Goal: Check status: Check status

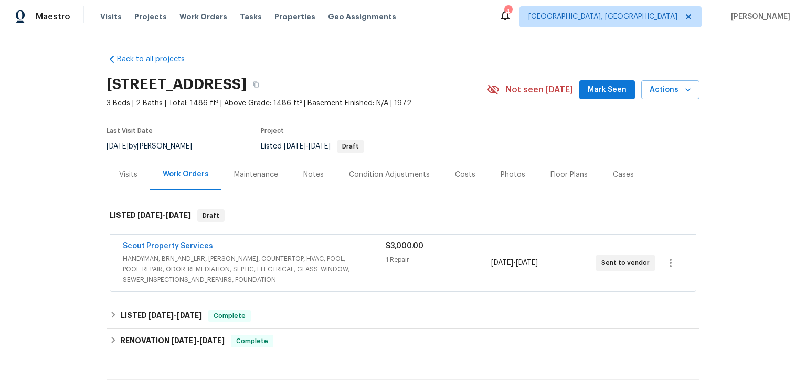
scroll to position [82, 0]
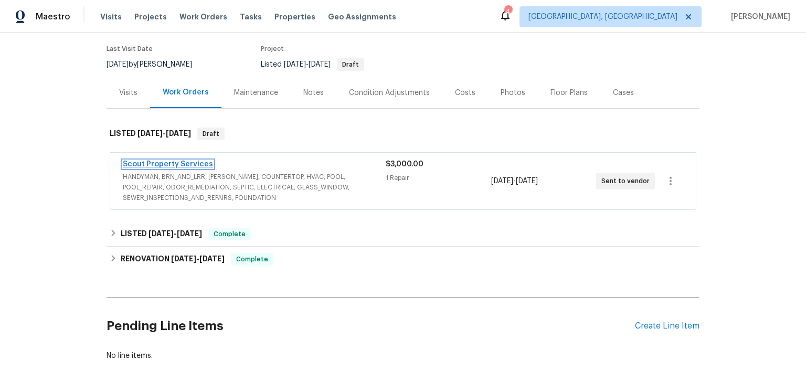
click at [212, 168] on link "Scout Property Services" at bounding box center [168, 164] width 90 height 7
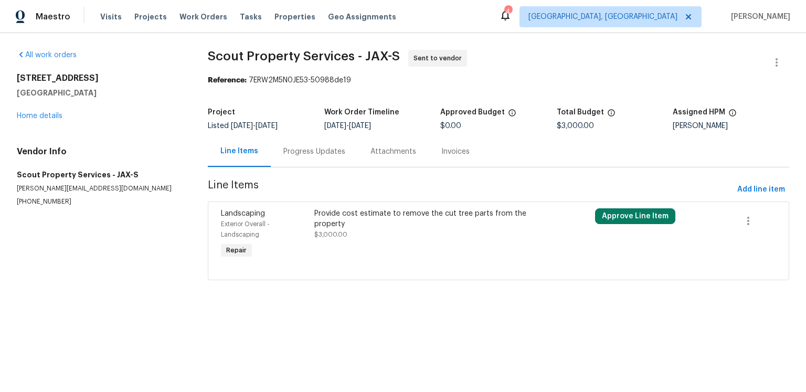
click at [373, 194] on section "Scout Property Services - JAX-S Sent to vendor Reference: 7ERW2M5N0JE53-50988de…" at bounding box center [499, 171] width 582 height 243
click at [345, 157] on div "Progress Updates" at bounding box center [314, 151] width 62 height 10
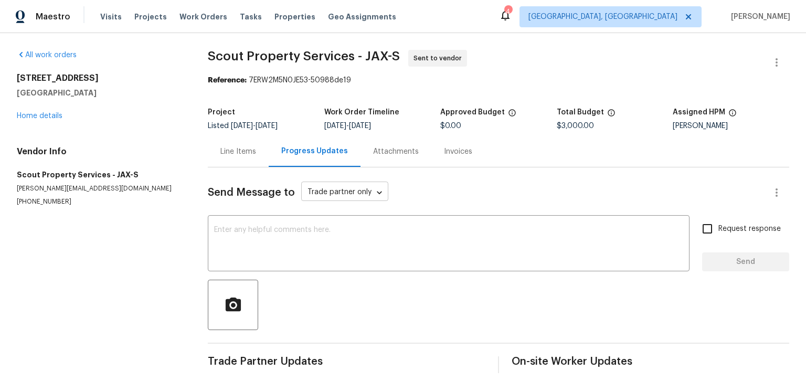
scroll to position [65, 0]
click at [419, 146] on div "Attachments" at bounding box center [396, 151] width 46 height 10
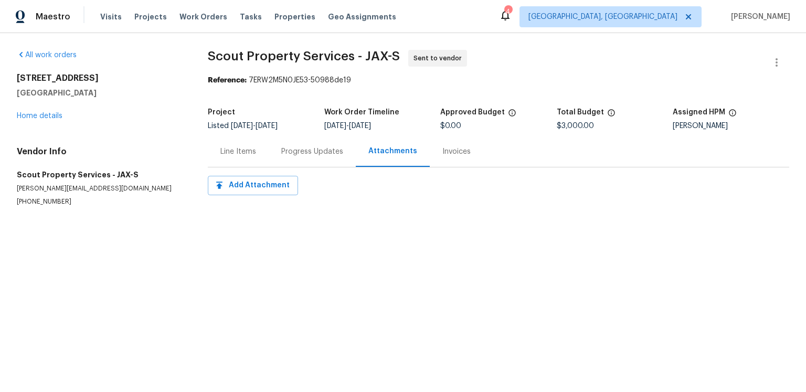
click at [471, 157] on div "Invoices" at bounding box center [457, 151] width 28 height 10
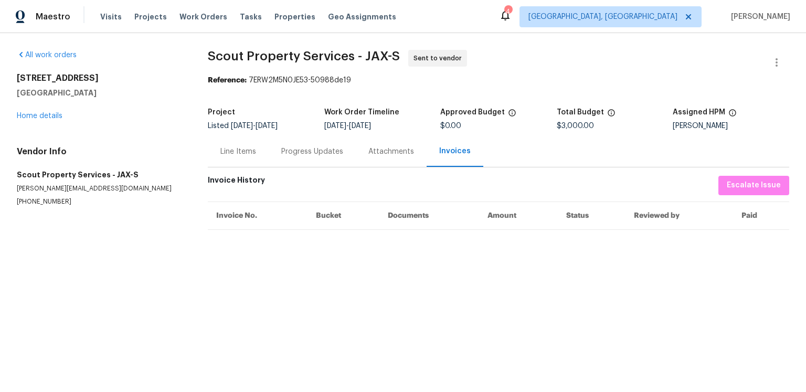
click at [394, 157] on div "Attachments" at bounding box center [392, 151] width 46 height 10
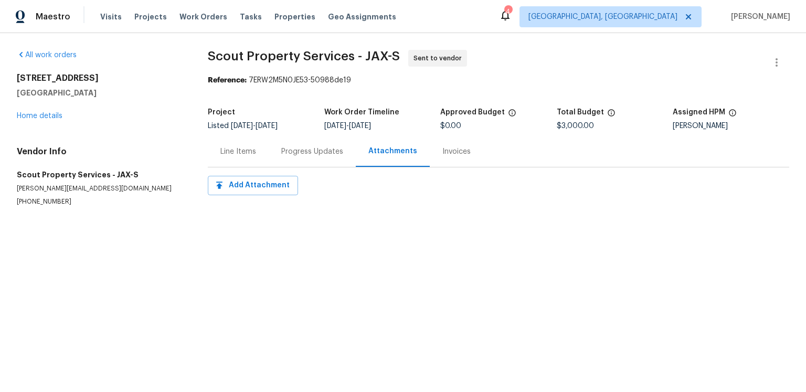
click at [337, 157] on div "Progress Updates" at bounding box center [312, 151] width 62 height 10
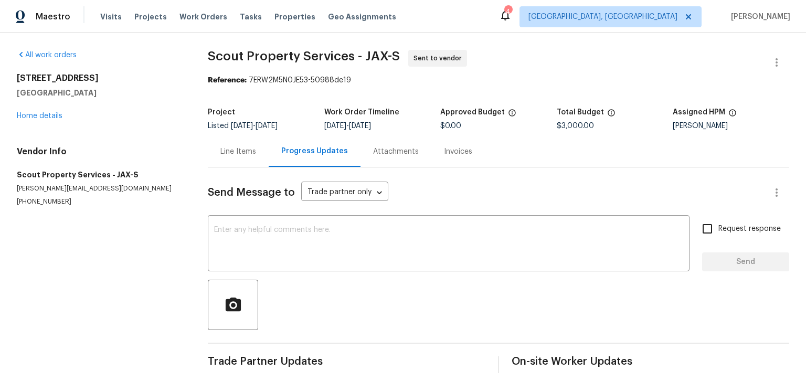
click at [256, 157] on div "Line Items" at bounding box center [238, 151] width 36 height 10
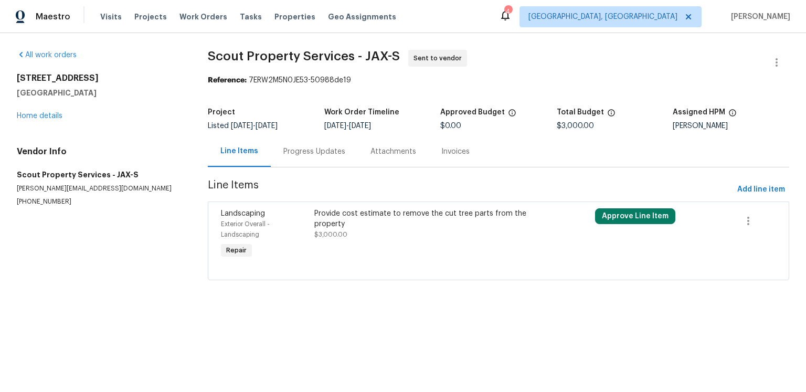
click at [181, 151] on div "All work orders [STREET_ADDRESS] Home details Vendor Info Scout Property Servic…" at bounding box center [100, 128] width 166 height 156
